Goal: Navigation & Orientation: Find specific page/section

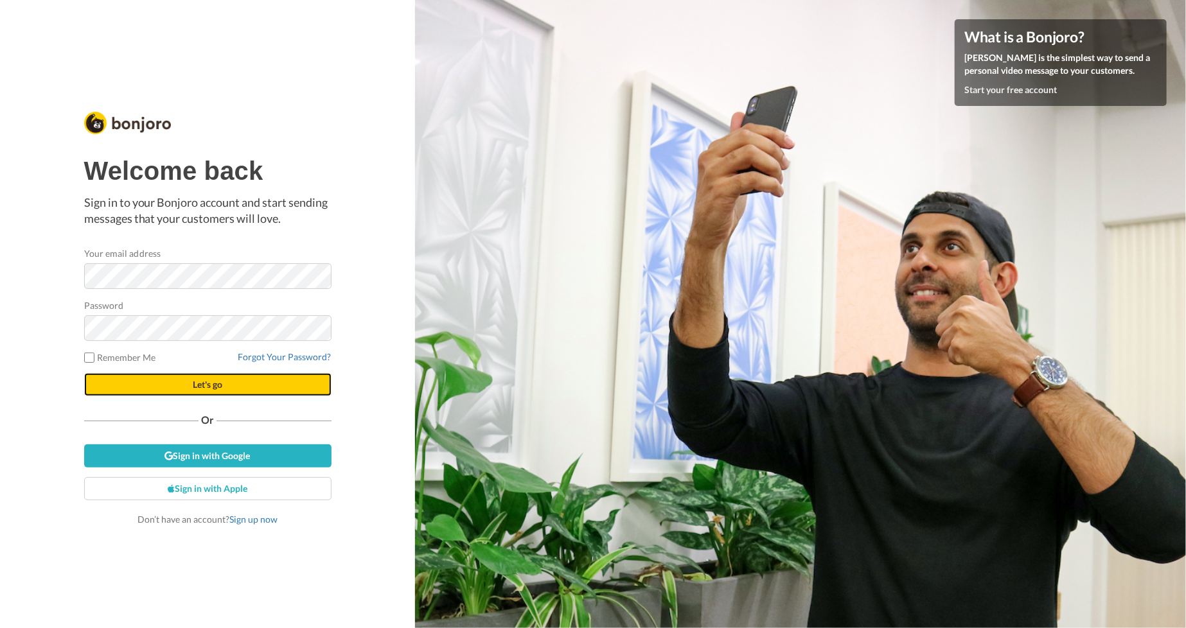
click at [206, 387] on span "Let's go" at bounding box center [208, 384] width 30 height 11
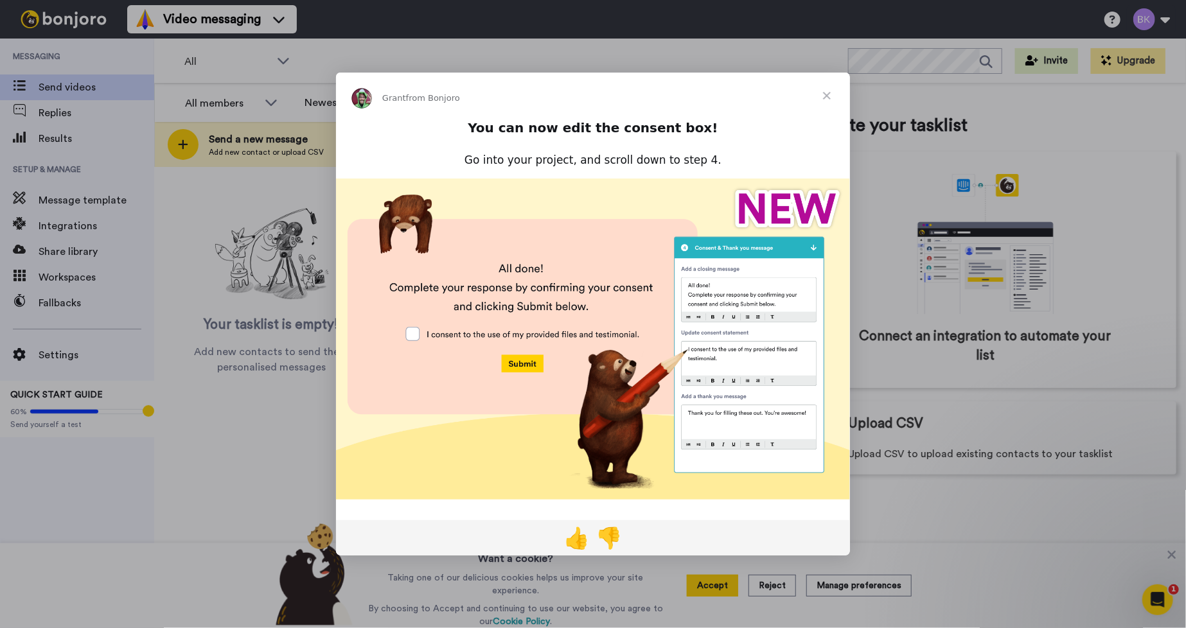
click at [826, 89] on span "Close" at bounding box center [827, 96] width 46 height 46
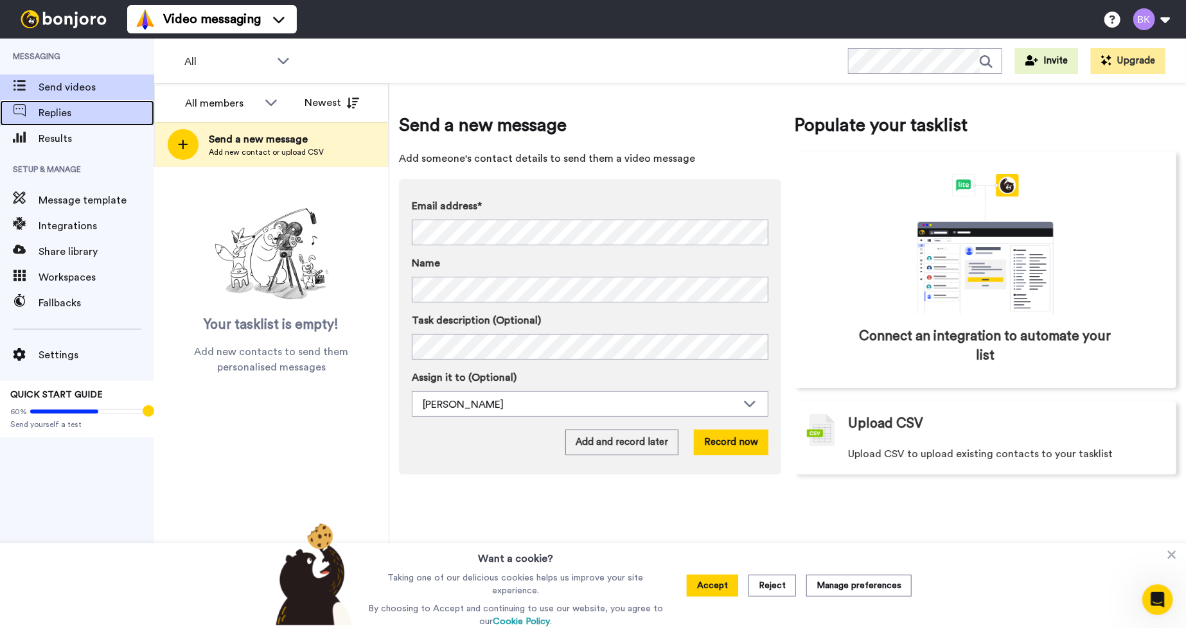
click at [85, 111] on span "Replies" at bounding box center [97, 112] width 116 height 15
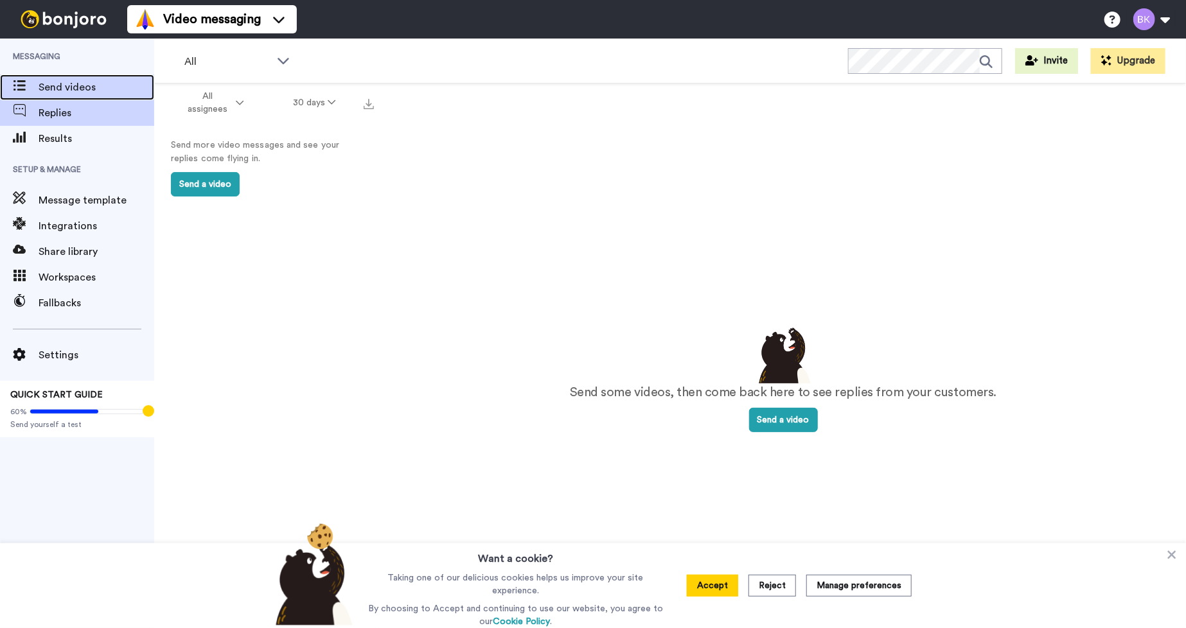
click at [58, 88] on span "Send videos" at bounding box center [97, 87] width 116 height 15
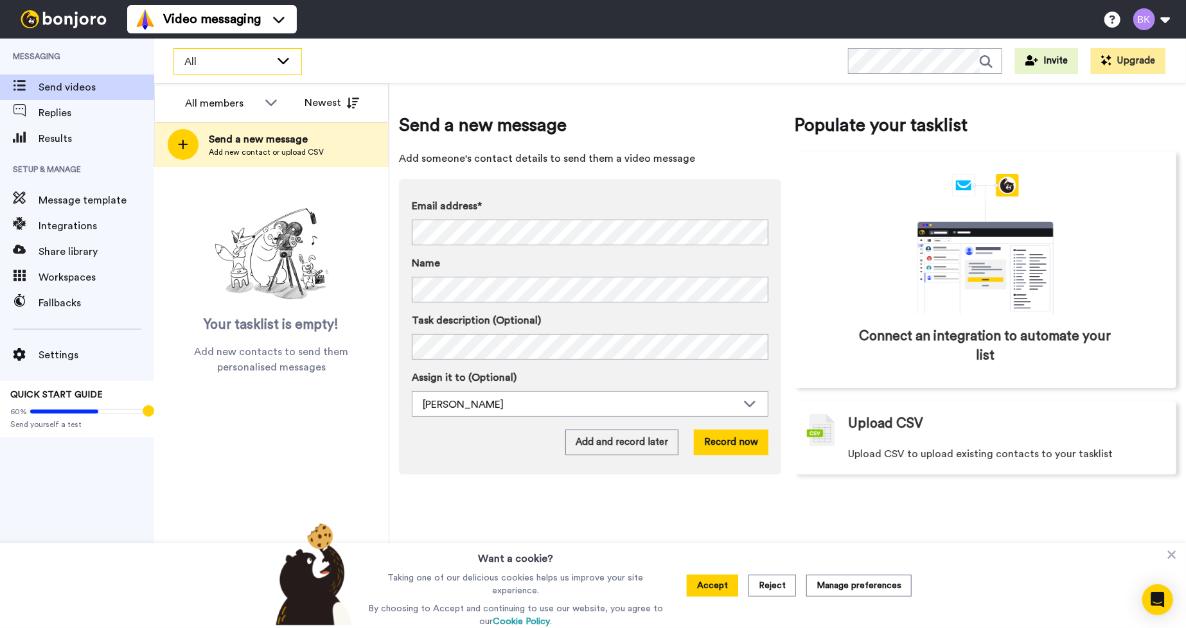
click at [286, 56] on icon at bounding box center [283, 60] width 15 height 13
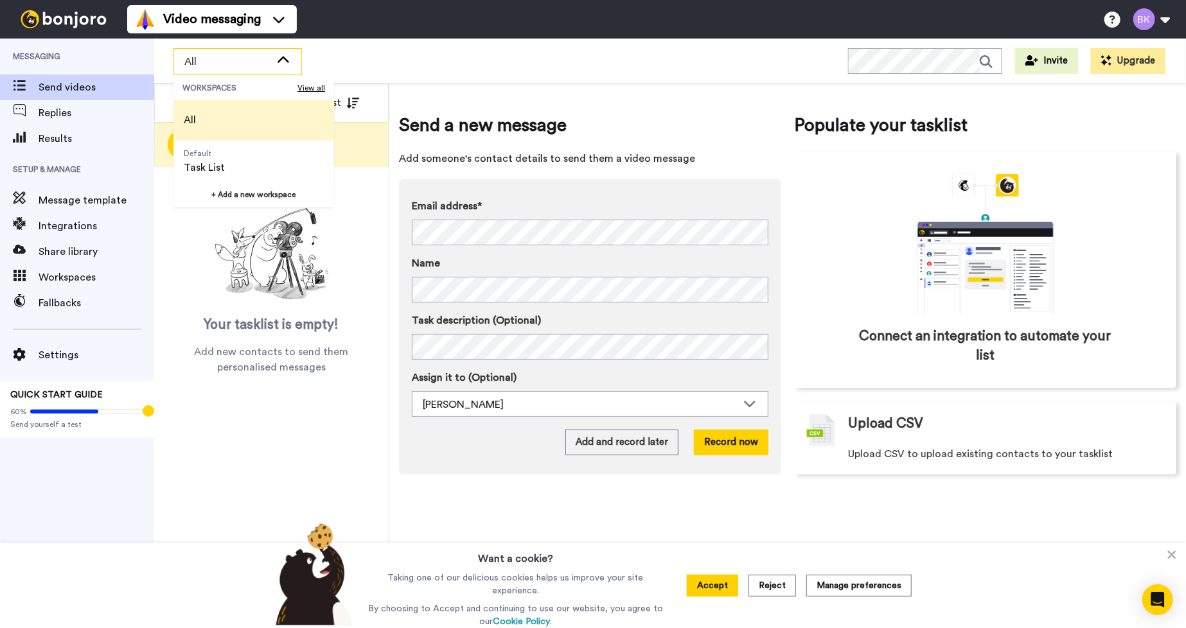
click at [407, 51] on div "All WORKSPACES View all All Default Task List + Add a new workspace Invite Upgr…" at bounding box center [670, 61] width 1032 height 45
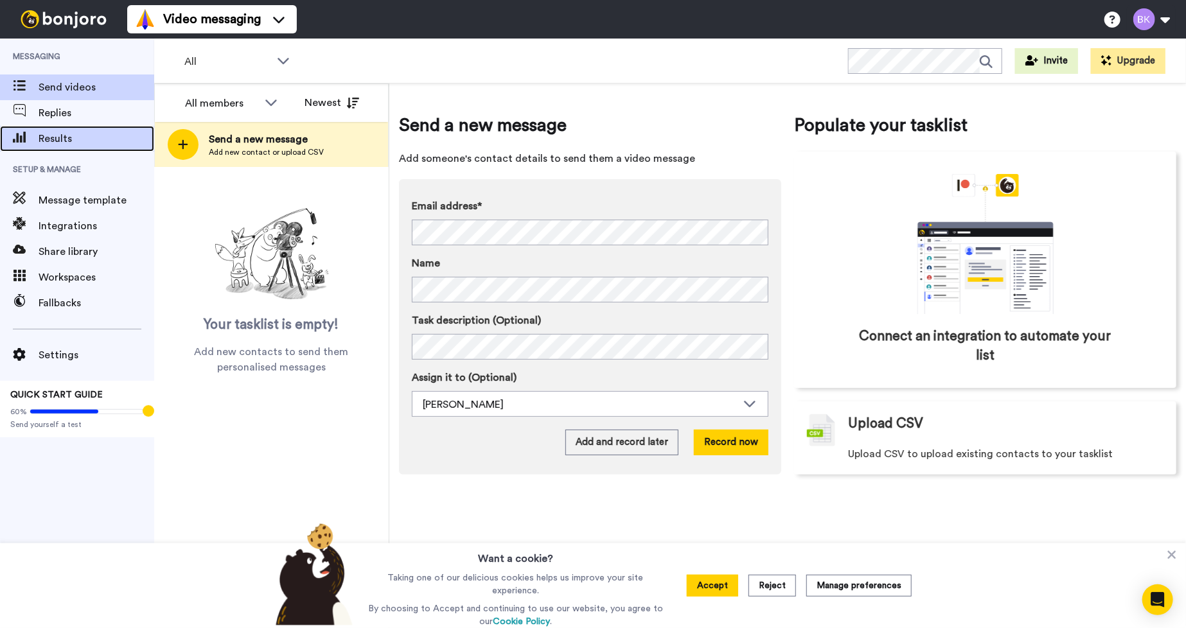
click at [72, 141] on span "Results" at bounding box center [97, 138] width 116 height 15
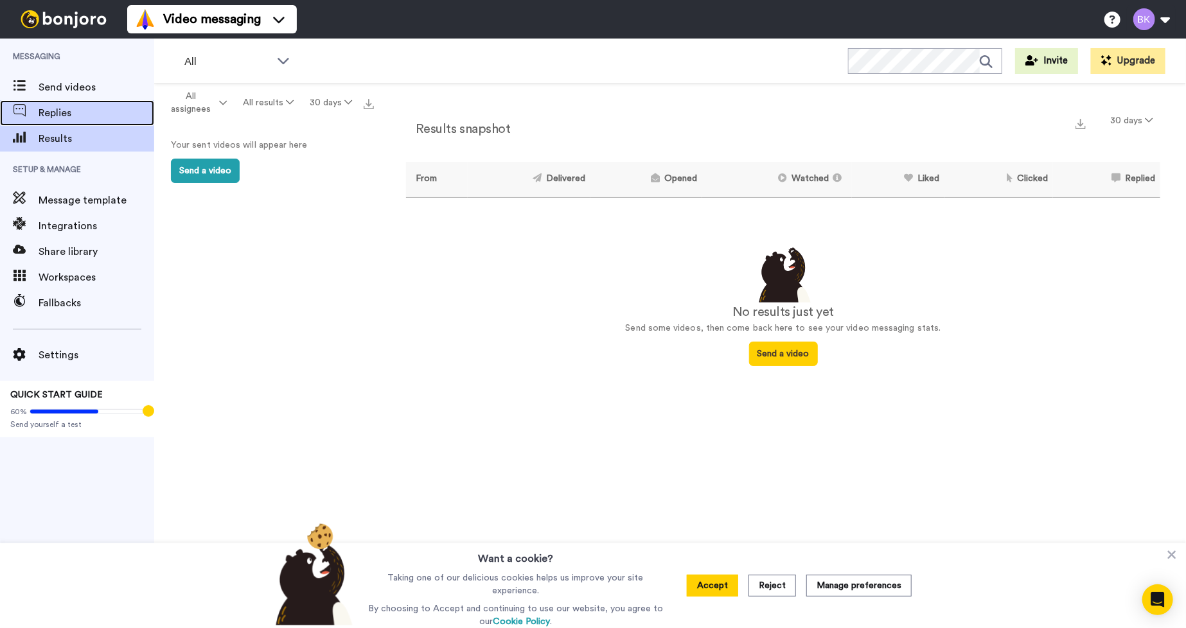
click at [79, 118] on span "Replies" at bounding box center [97, 112] width 116 height 15
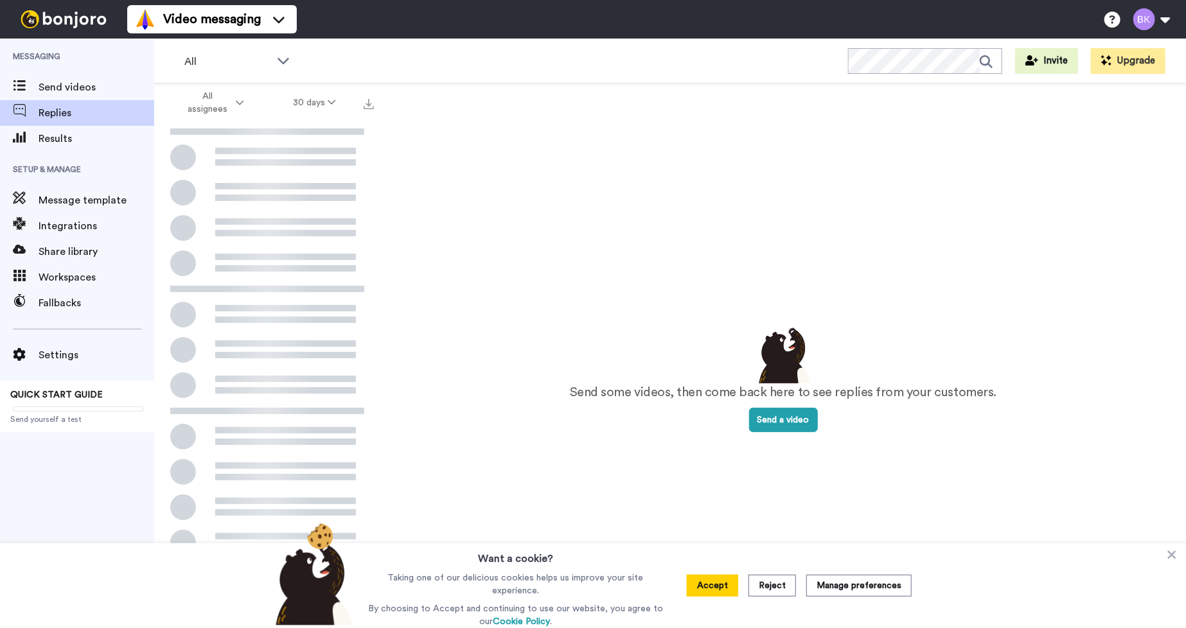
click at [73, 224] on span "Integrations" at bounding box center [97, 225] width 116 height 15
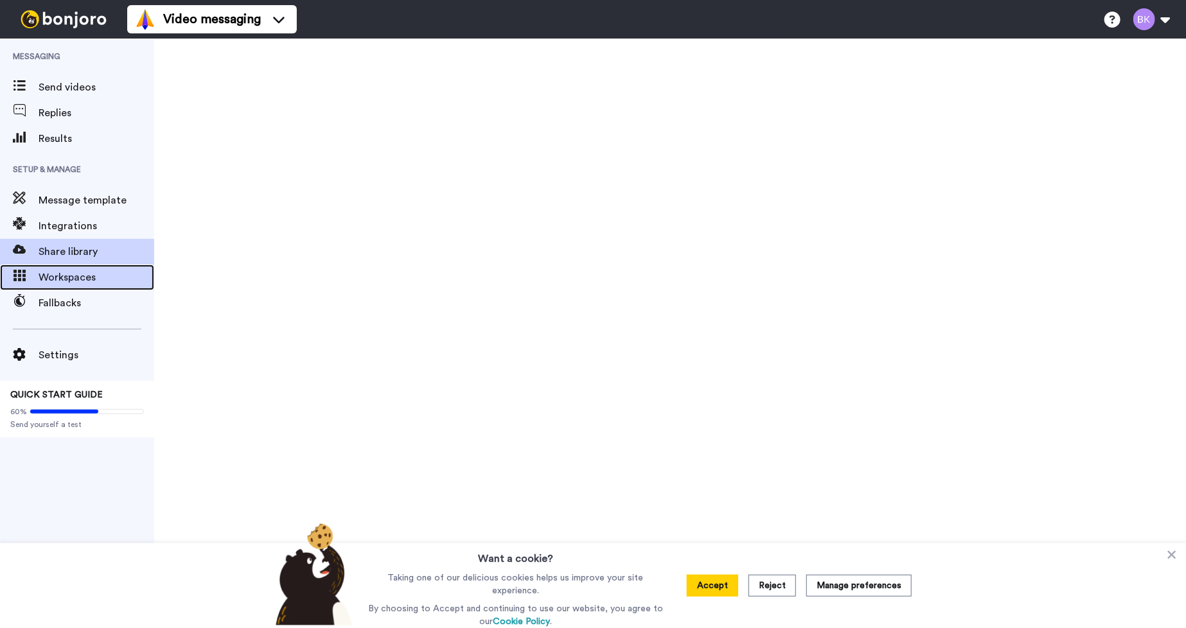
click at [76, 279] on span "Workspaces" at bounding box center [97, 277] width 116 height 15
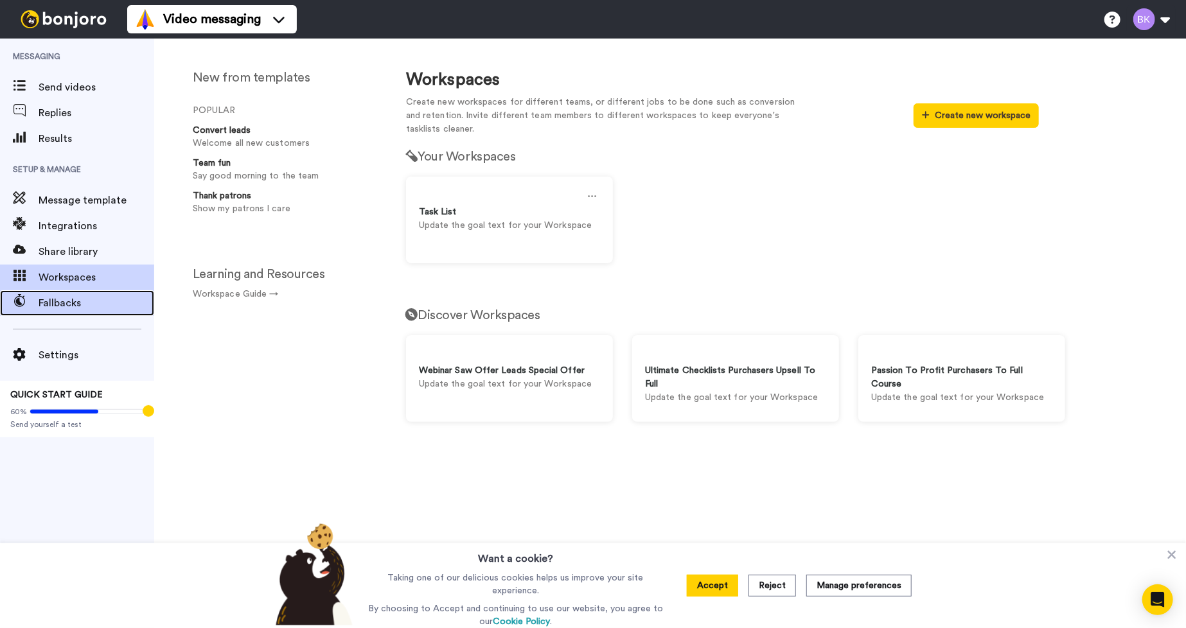
click at [69, 303] on span "Fallbacks" at bounding box center [97, 303] width 116 height 15
